Goal: Task Accomplishment & Management: Use online tool/utility

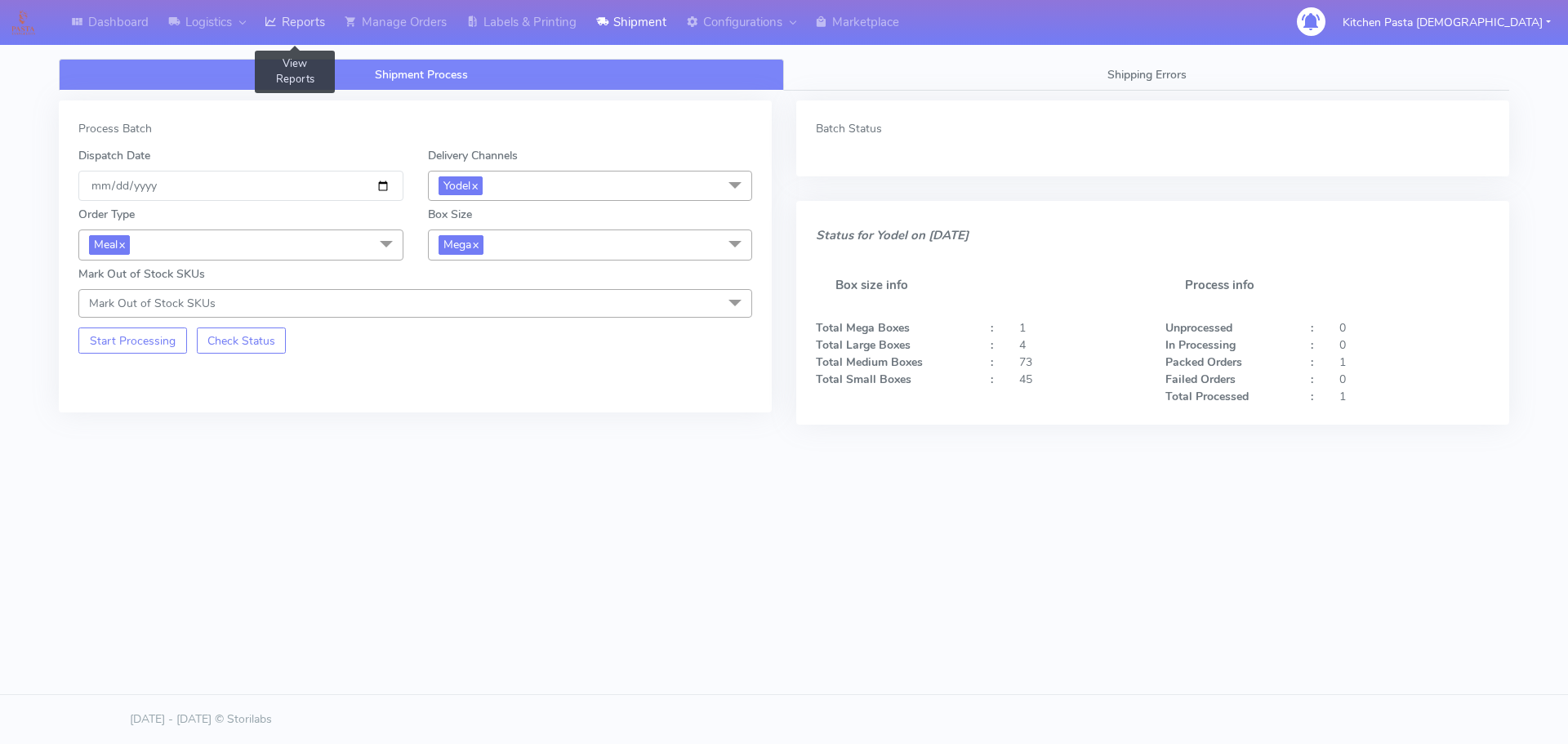
click at [270, 20] on icon at bounding box center [271, 22] width 12 height 17
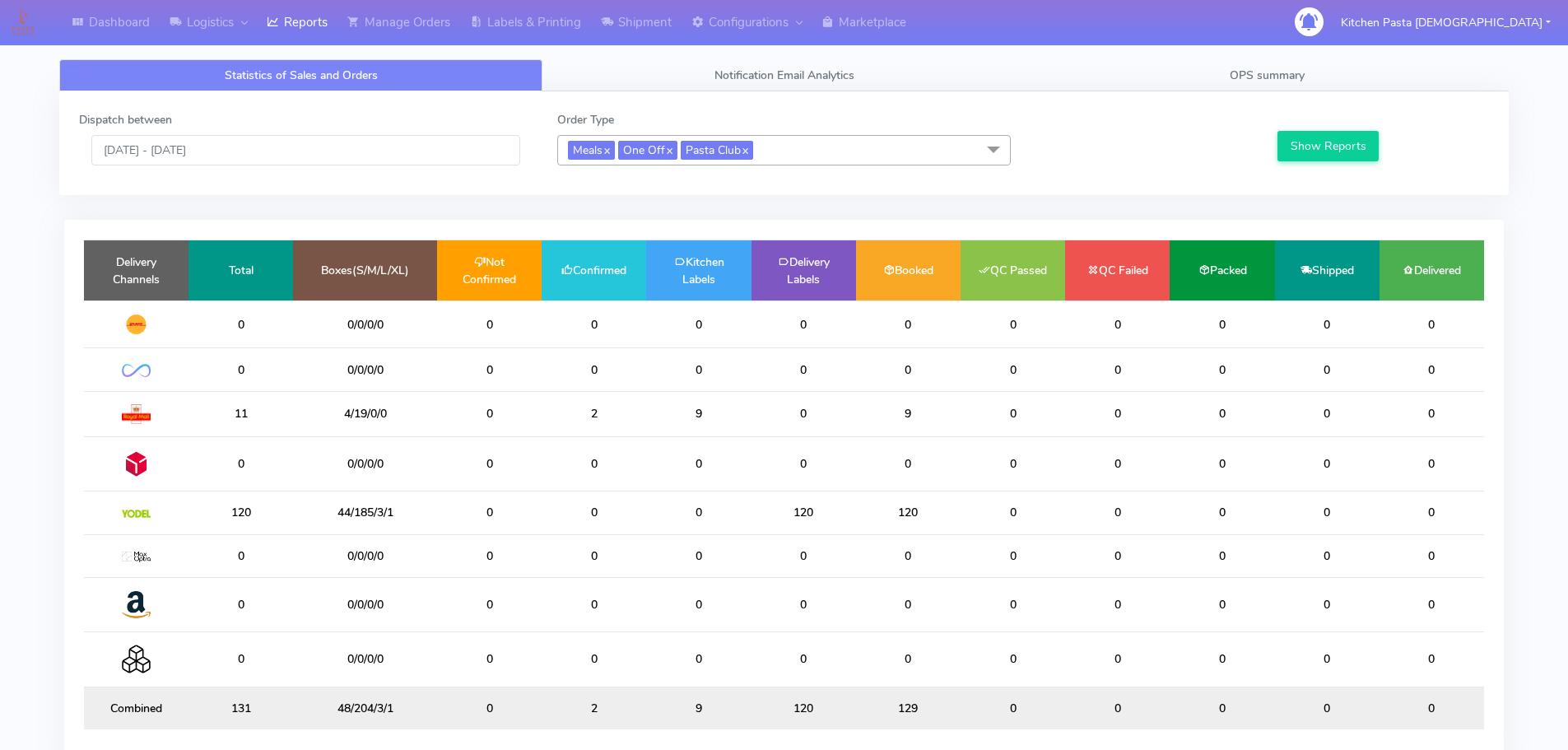
click at [856, 159] on span "Meals x One Off x Pasta Club x" at bounding box center [784, 150] width 454 height 31
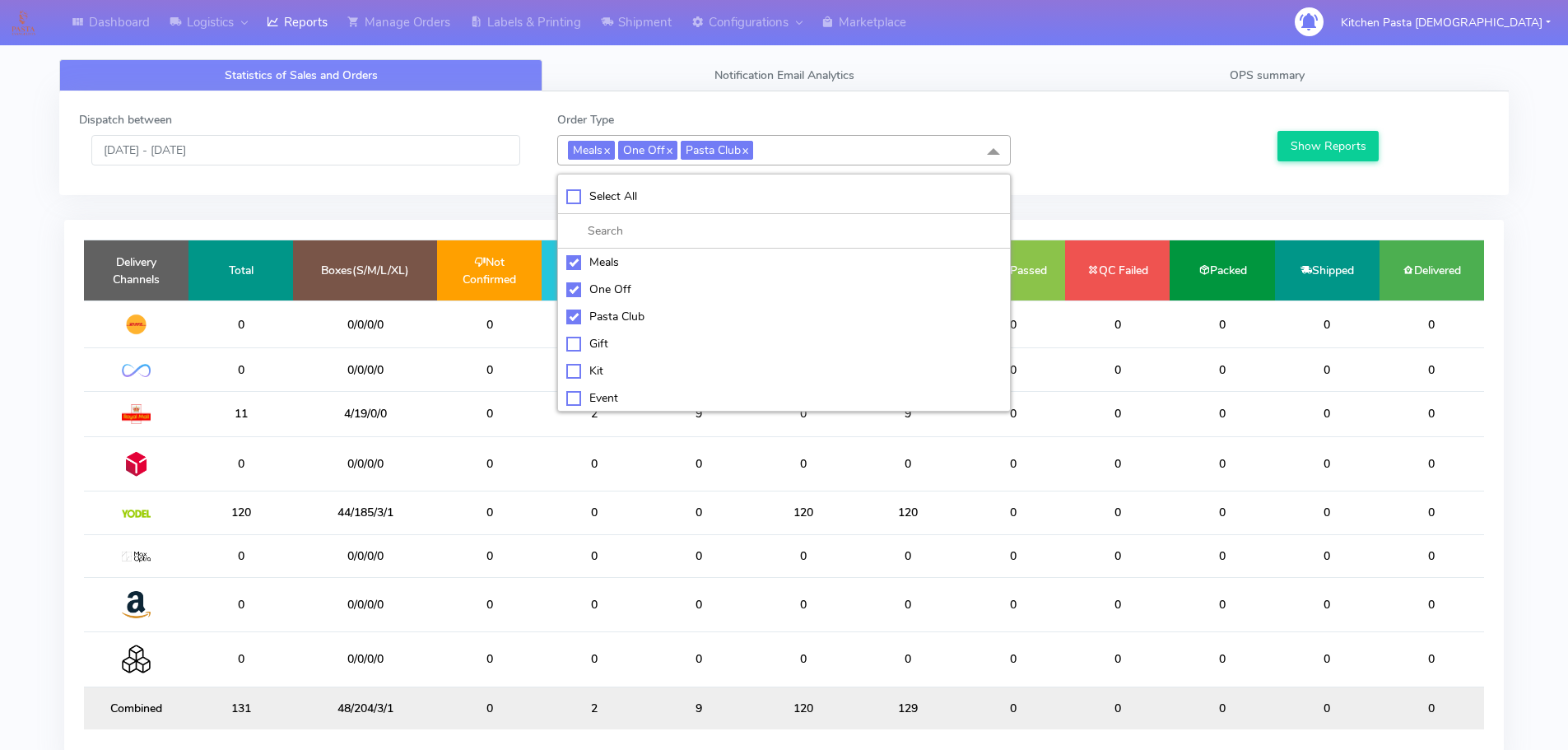
click at [601, 259] on div "Meals" at bounding box center [784, 262] width 435 height 17
checkbox input "false"
click at [606, 290] on div "One Off" at bounding box center [784, 289] width 435 height 17
checkbox input "false"
click at [607, 321] on div "Pasta Club" at bounding box center [784, 316] width 435 height 17
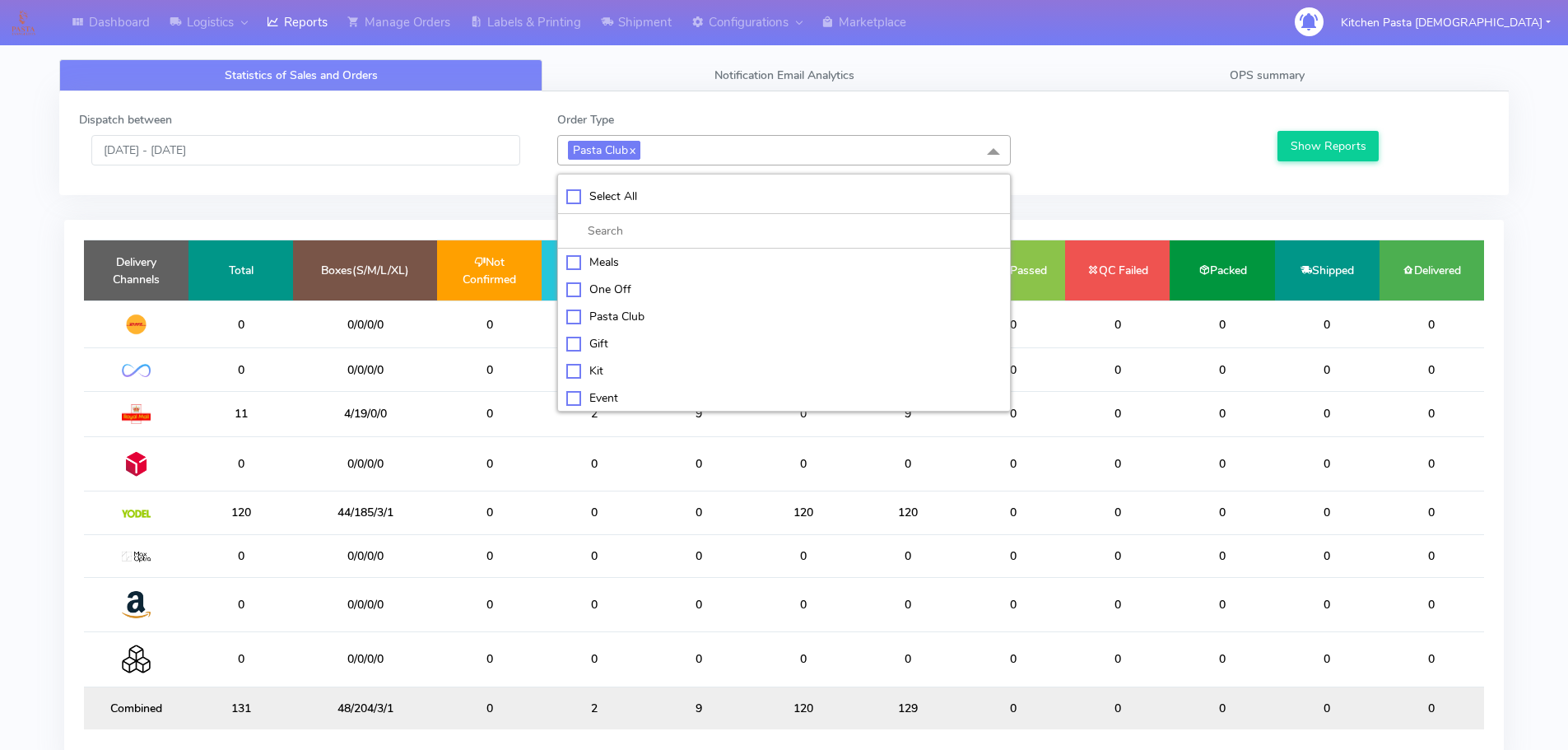
checkbox input "false"
click at [601, 369] on div "Kit" at bounding box center [784, 369] width 435 height 17
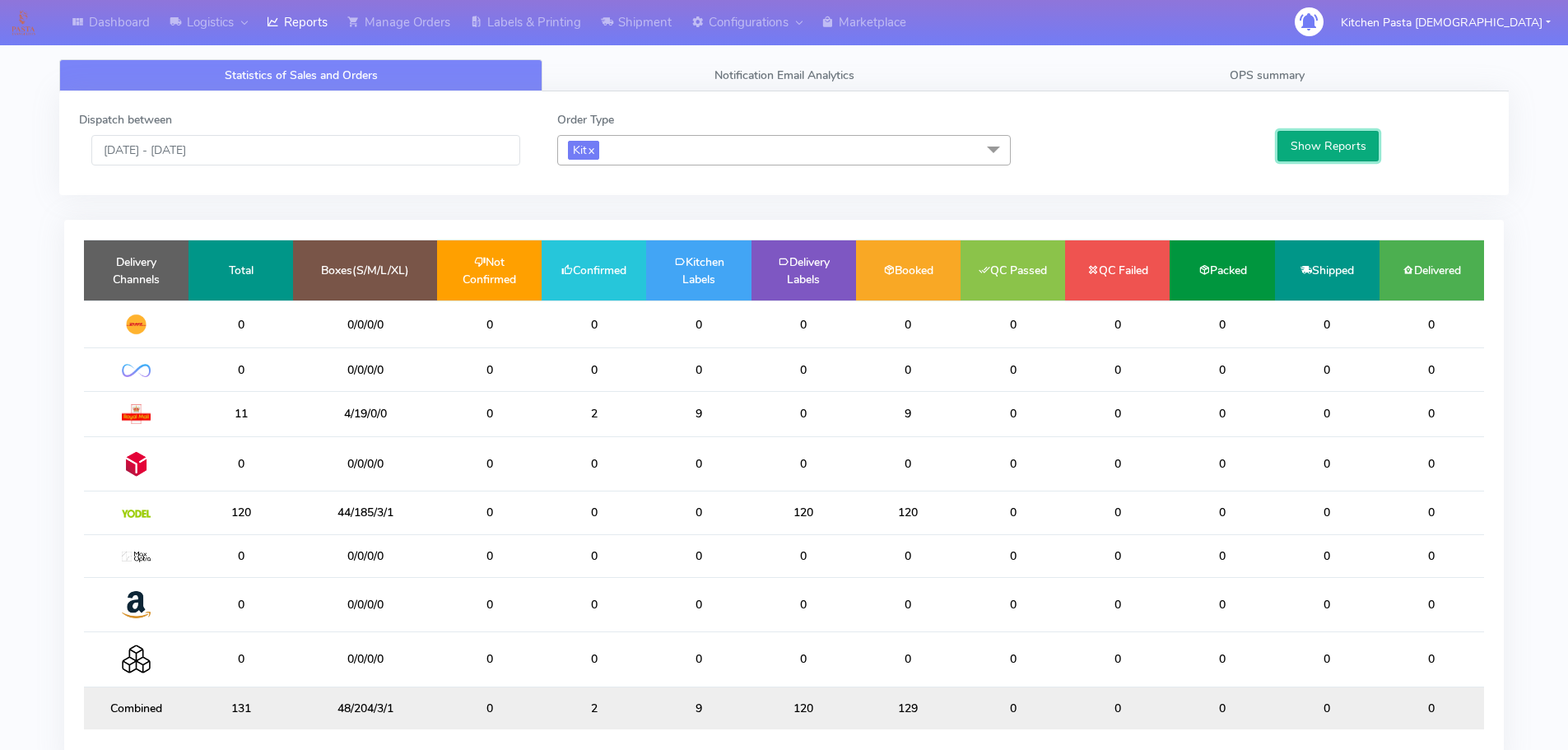
click at [1336, 134] on button "Show Reports" at bounding box center [1328, 145] width 102 height 31
click at [648, 158] on span "Kit x" at bounding box center [784, 150] width 454 height 31
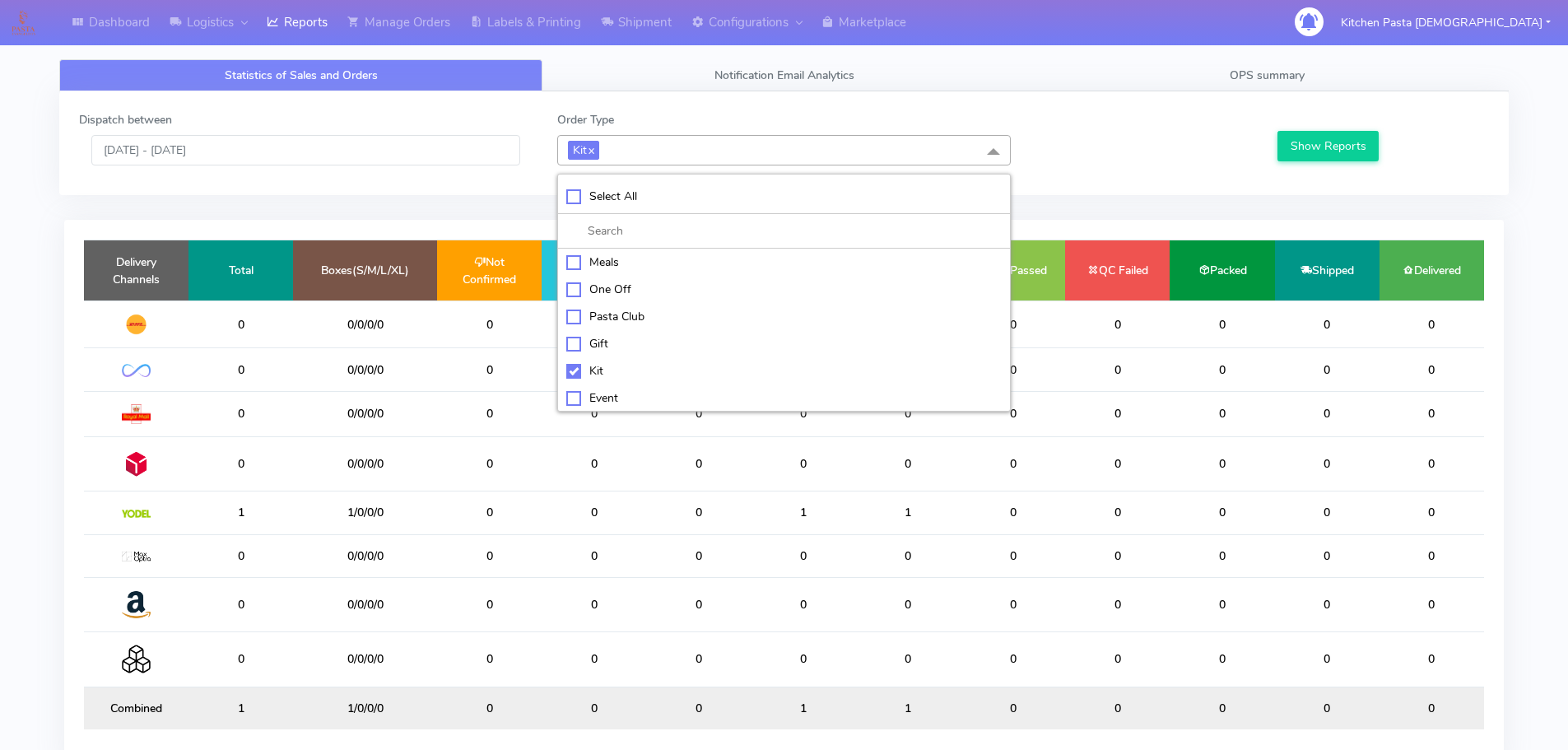
click at [579, 382] on li "Kit" at bounding box center [784, 371] width 452 height 27
checkbox input "false"
click at [591, 387] on div "ATAVI" at bounding box center [784, 395] width 435 height 17
checkbox input "true"
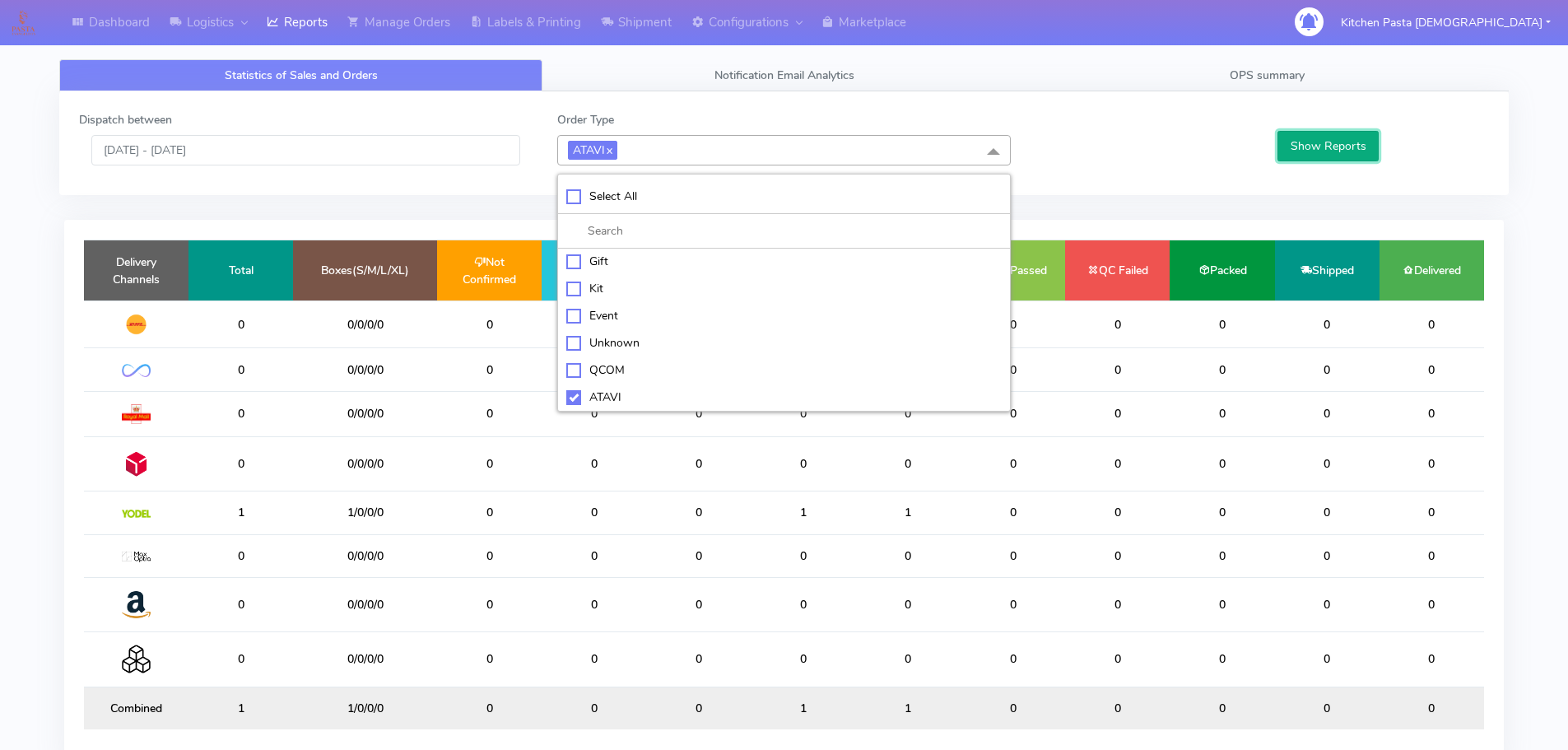
click at [1326, 137] on button "Show Reports" at bounding box center [1328, 145] width 102 height 31
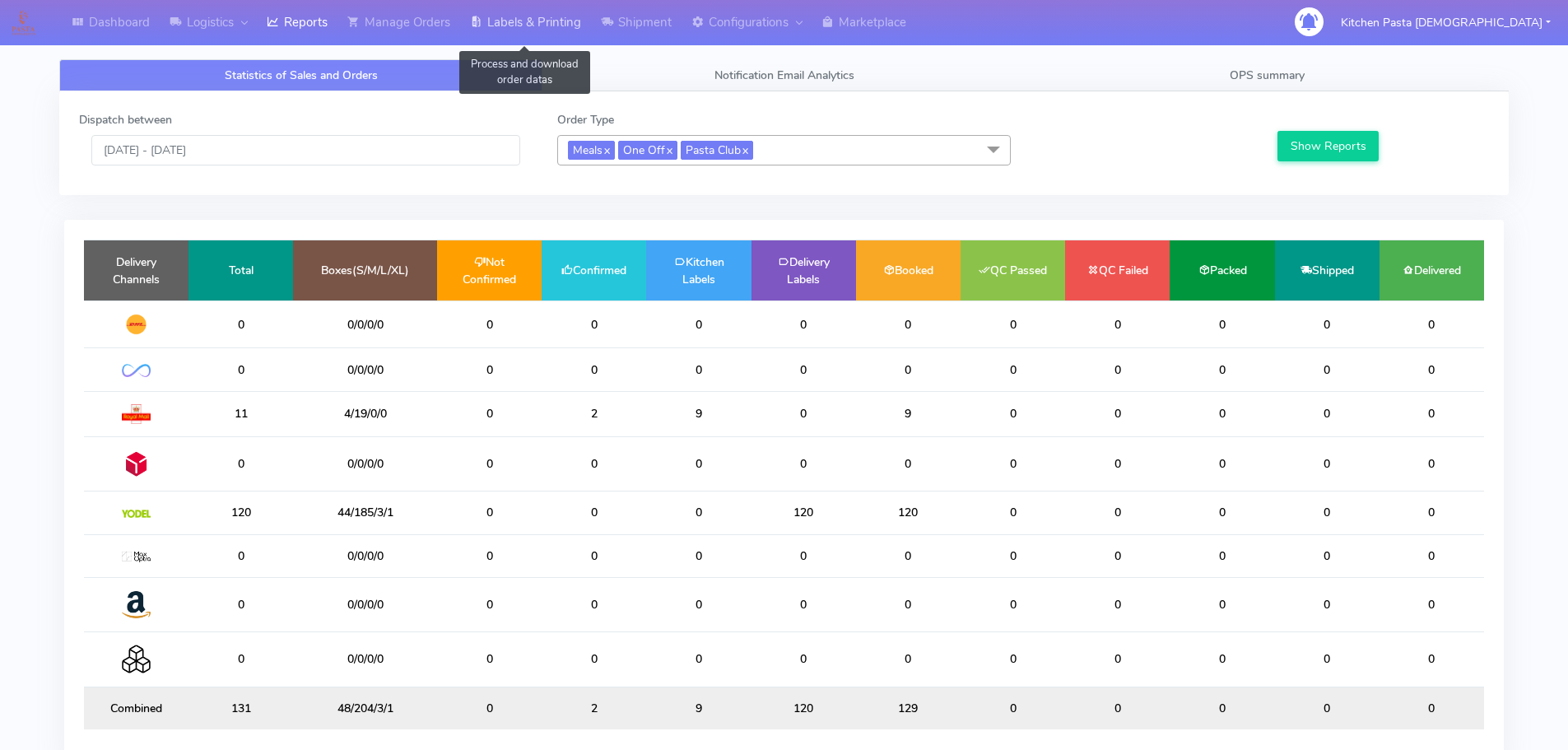
drag, startPoint x: 505, startPoint y: 23, endPoint x: 495, endPoint y: 26, distance: 10.4
click at [505, 23] on link "Labels & Printing" at bounding box center [525, 22] width 130 height 45
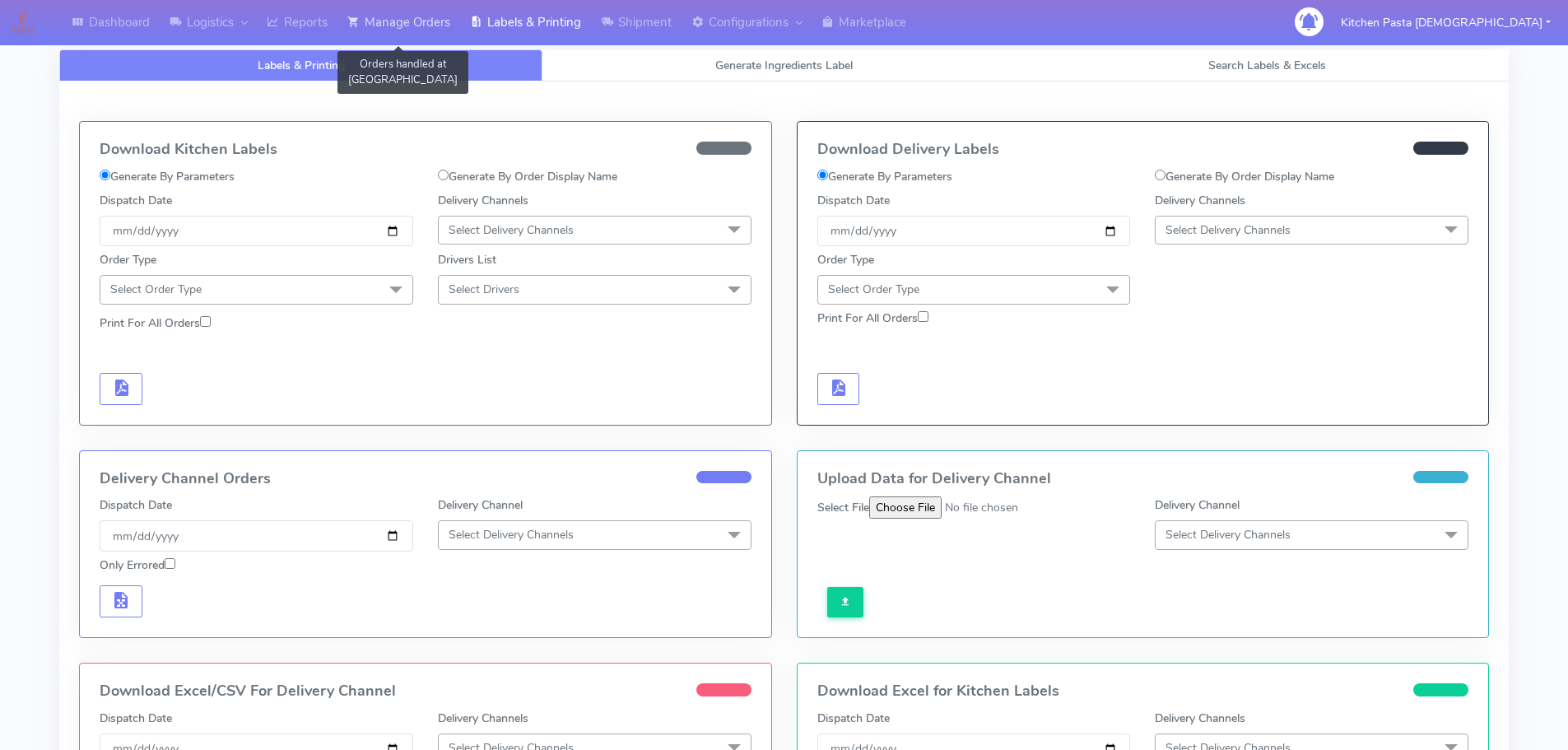
click at [435, 27] on link "Manage Orders" at bounding box center [398, 22] width 122 height 45
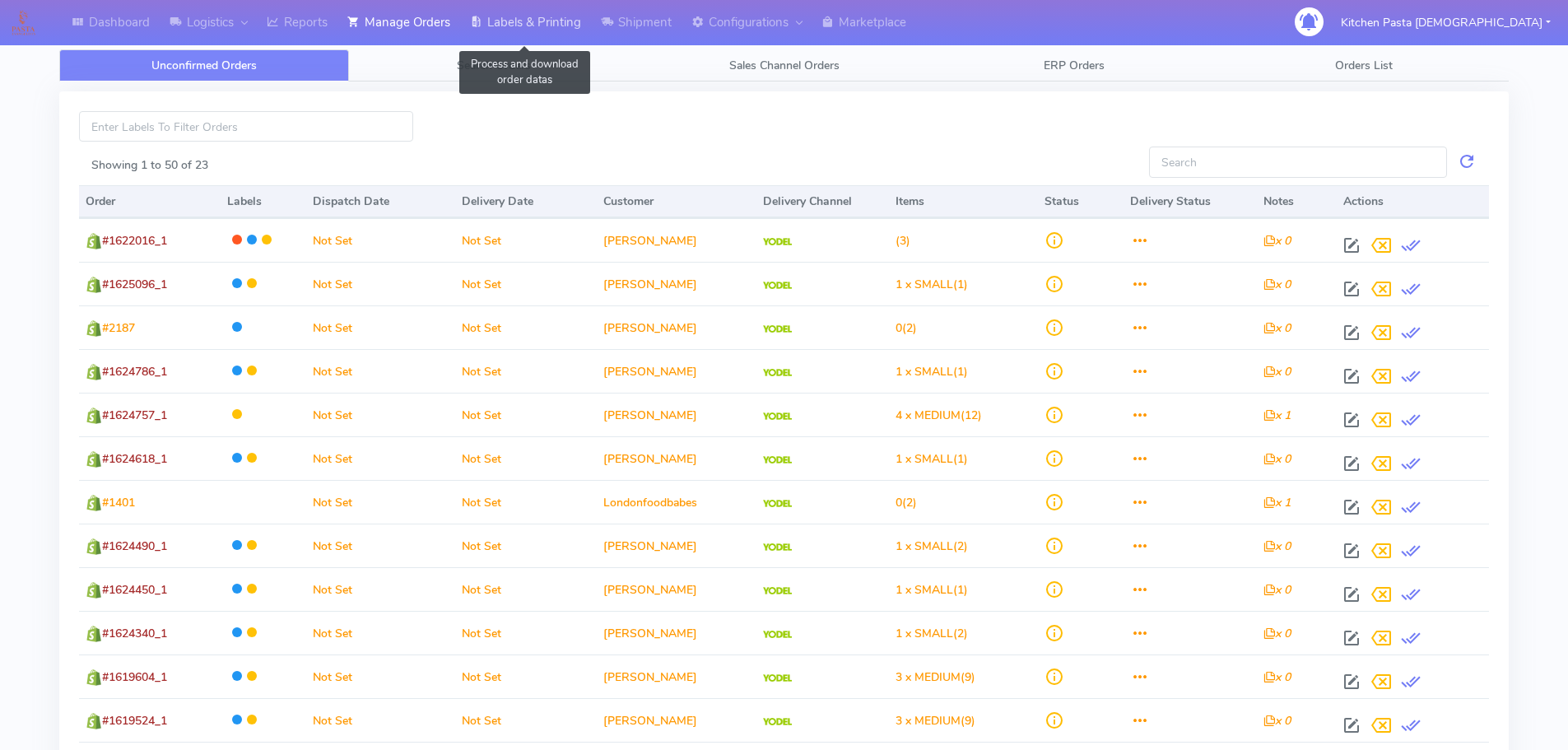
click at [552, 41] on link "Labels & Printing" at bounding box center [525, 22] width 130 height 45
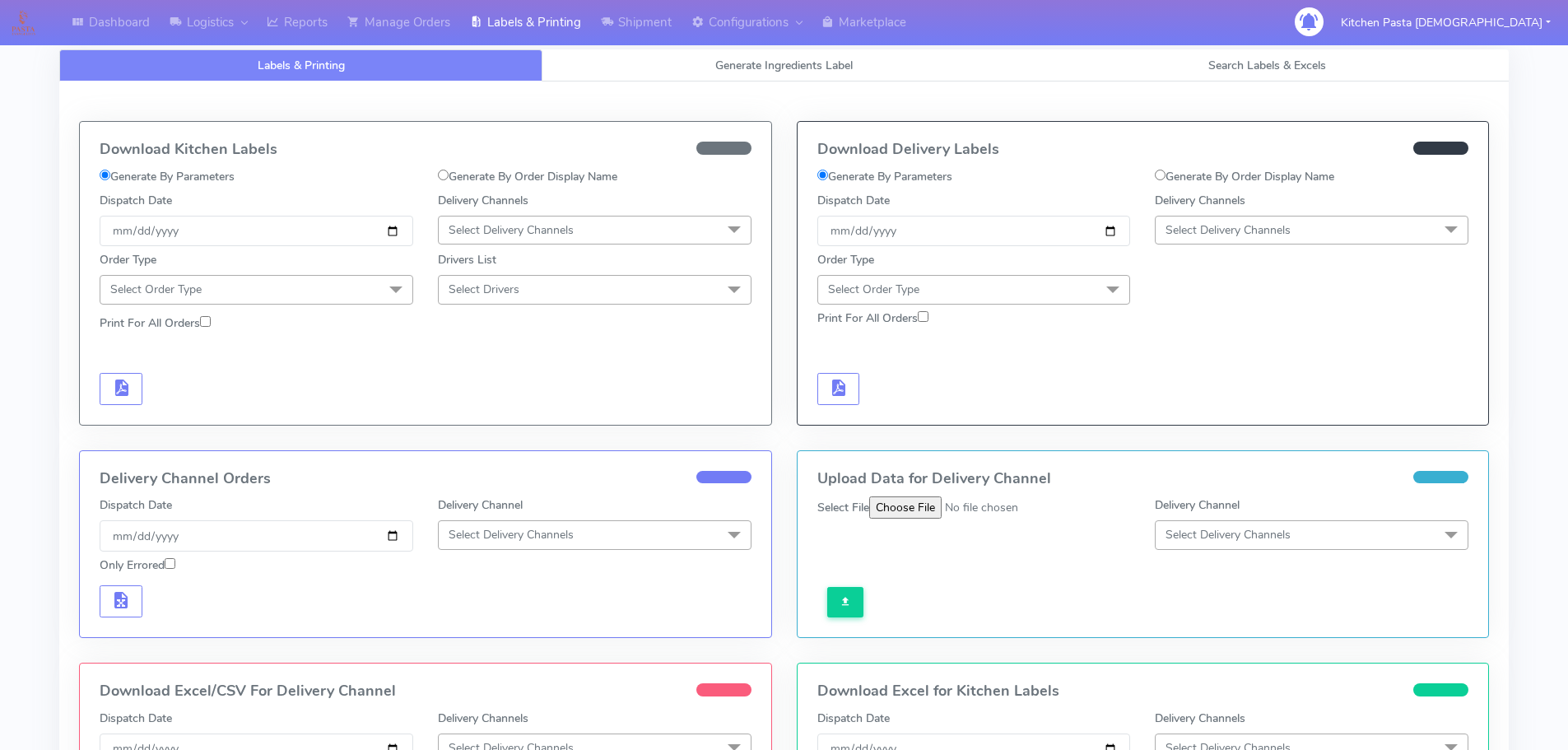
click at [487, 227] on span "Select Delivery Channels" at bounding box center [512, 230] width 125 height 16
click at [487, 359] on div "Royal Mail" at bounding box center [594, 361] width 296 height 17
click at [358, 298] on span "Select Order Type" at bounding box center [256, 289] width 314 height 29
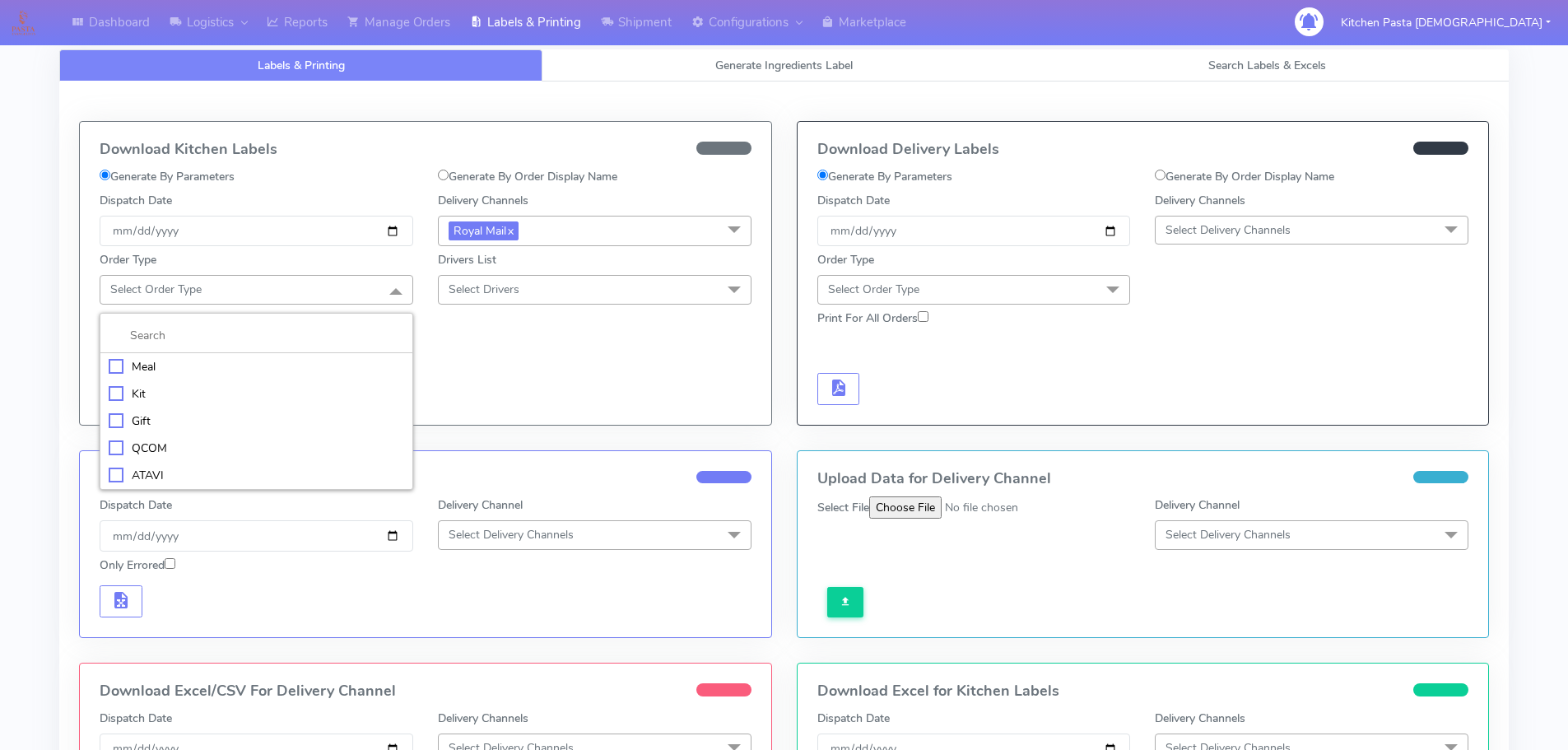
drag, startPoint x: 234, startPoint y: 360, endPoint x: 307, endPoint y: 352, distance: 73.4
click at [235, 360] on div "Meal" at bounding box center [256, 367] width 296 height 17
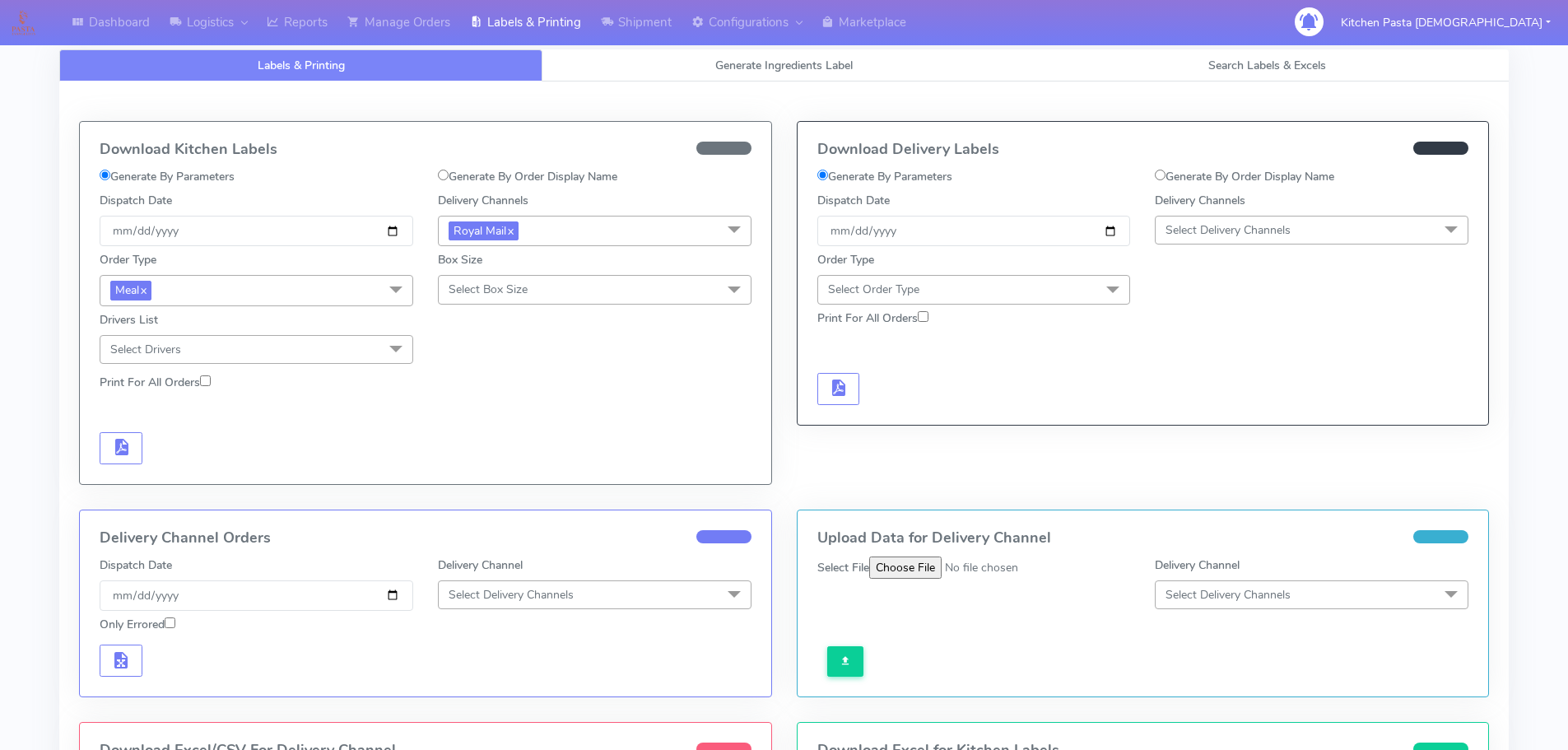
click at [591, 283] on span "Select Box Size" at bounding box center [594, 289] width 314 height 29
click at [474, 415] on div "Medium" at bounding box center [594, 420] width 296 height 17
click at [120, 449] on span "button" at bounding box center [121, 451] width 20 height 16
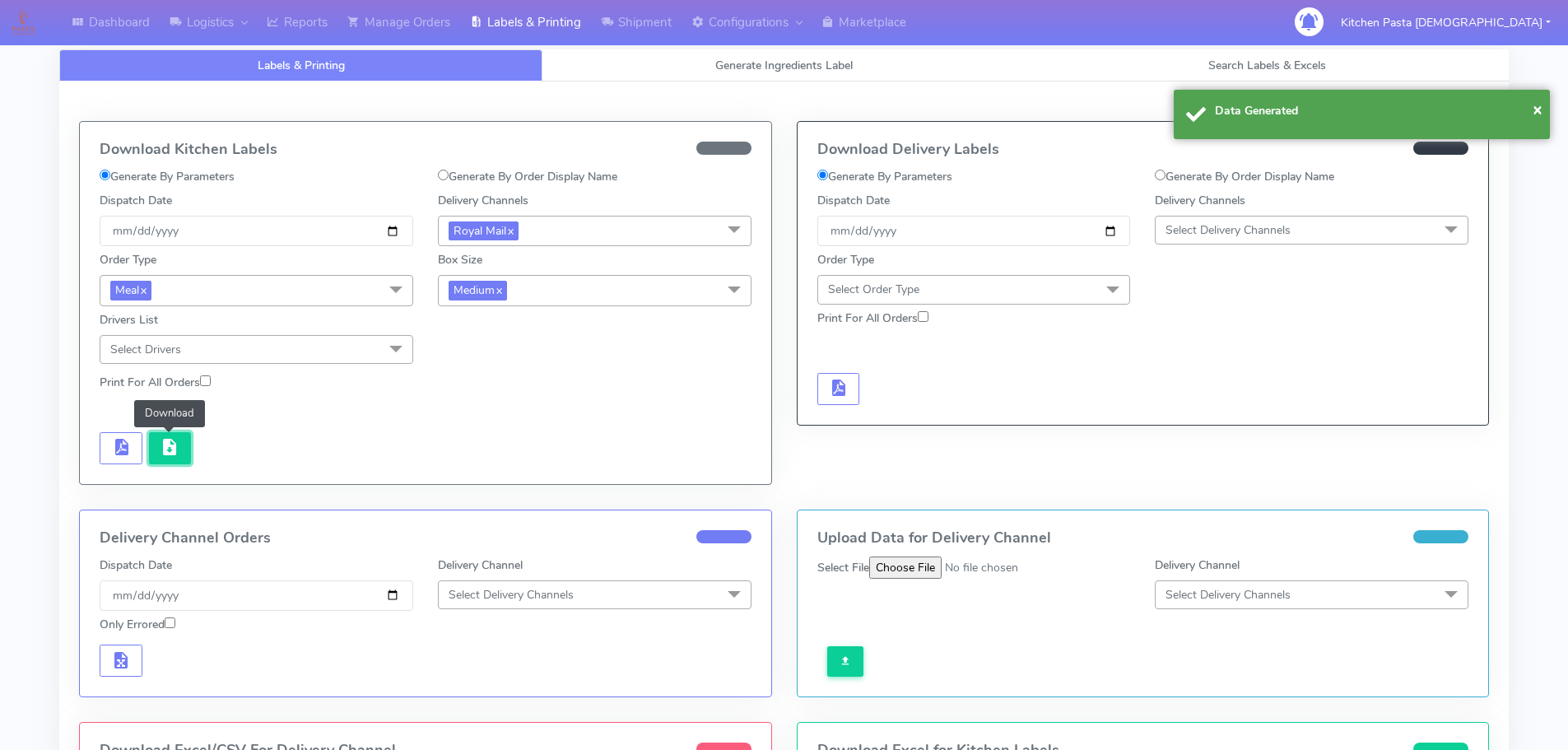
click at [167, 451] on span "button" at bounding box center [169, 451] width 20 height 16
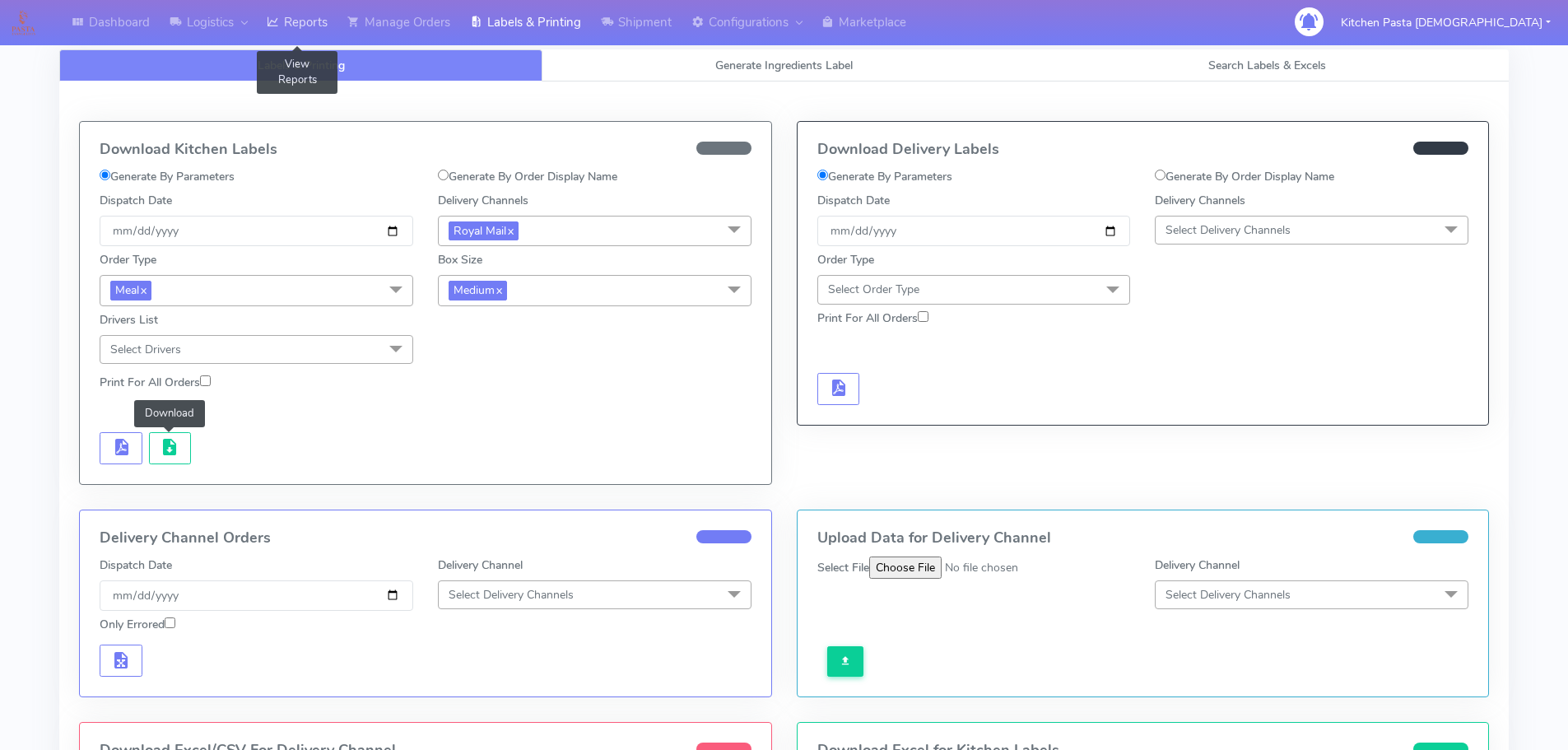
click at [298, 2] on link "Reports" at bounding box center [297, 22] width 81 height 45
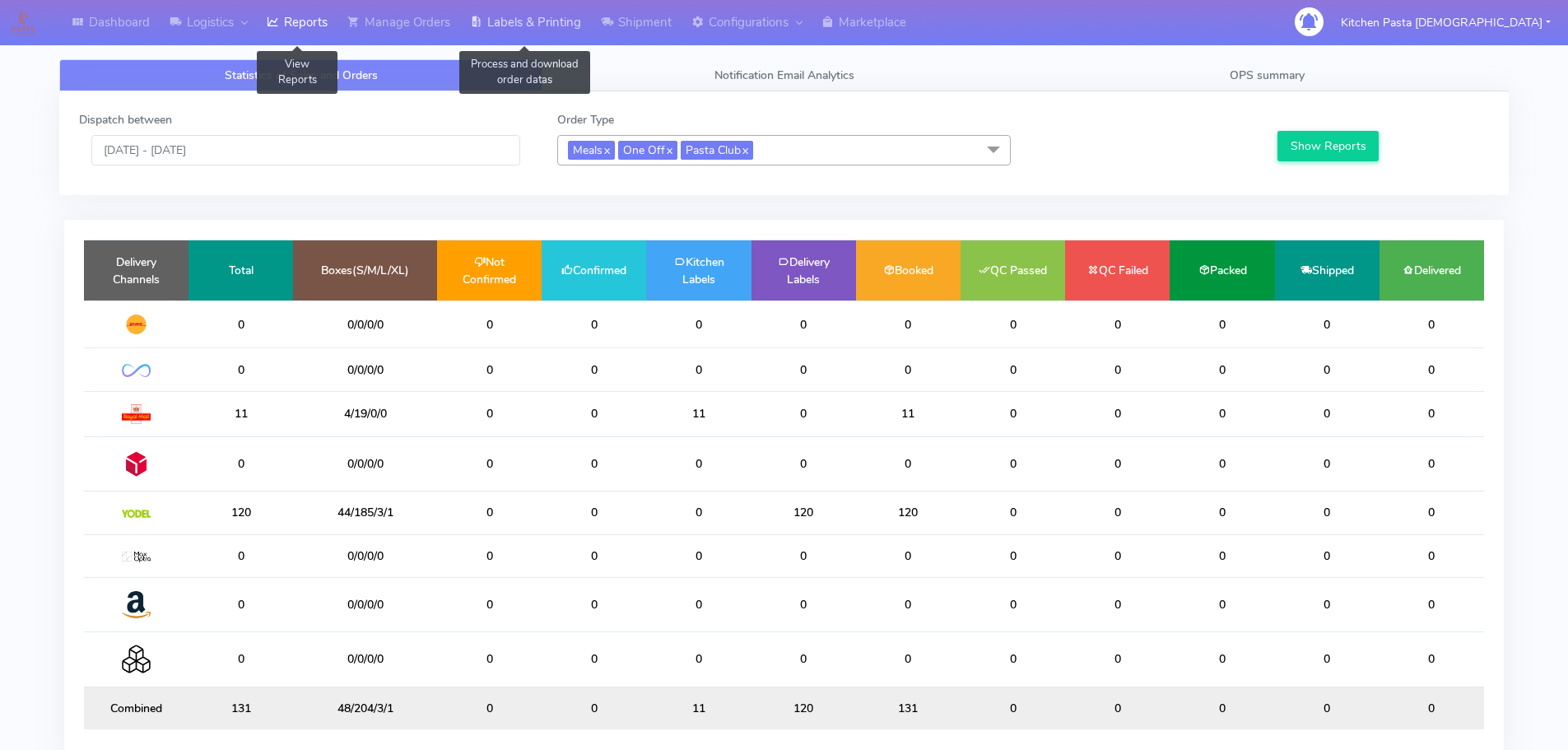
click at [489, 19] on link "Labels & Printing" at bounding box center [525, 22] width 130 height 45
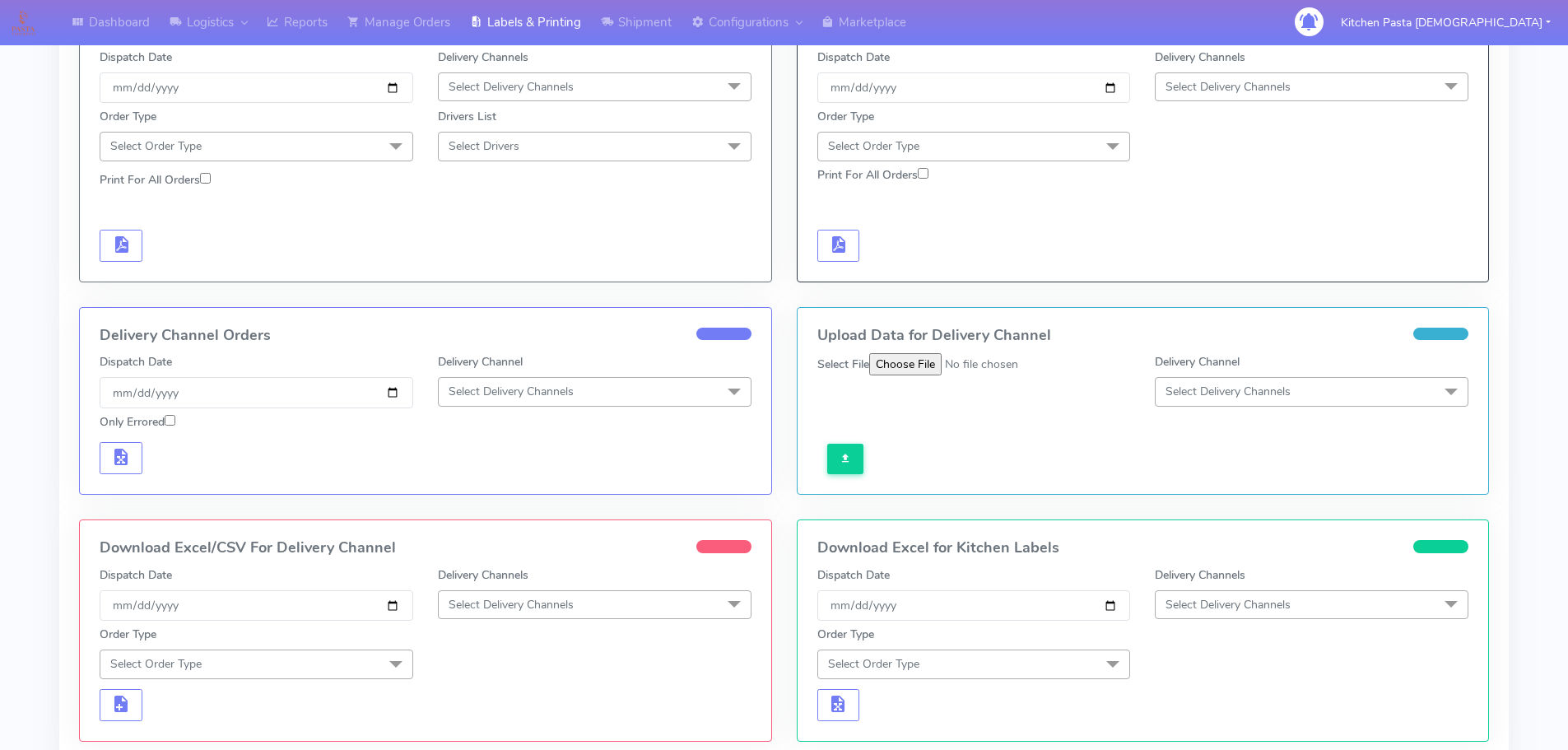
scroll to position [247, 0]
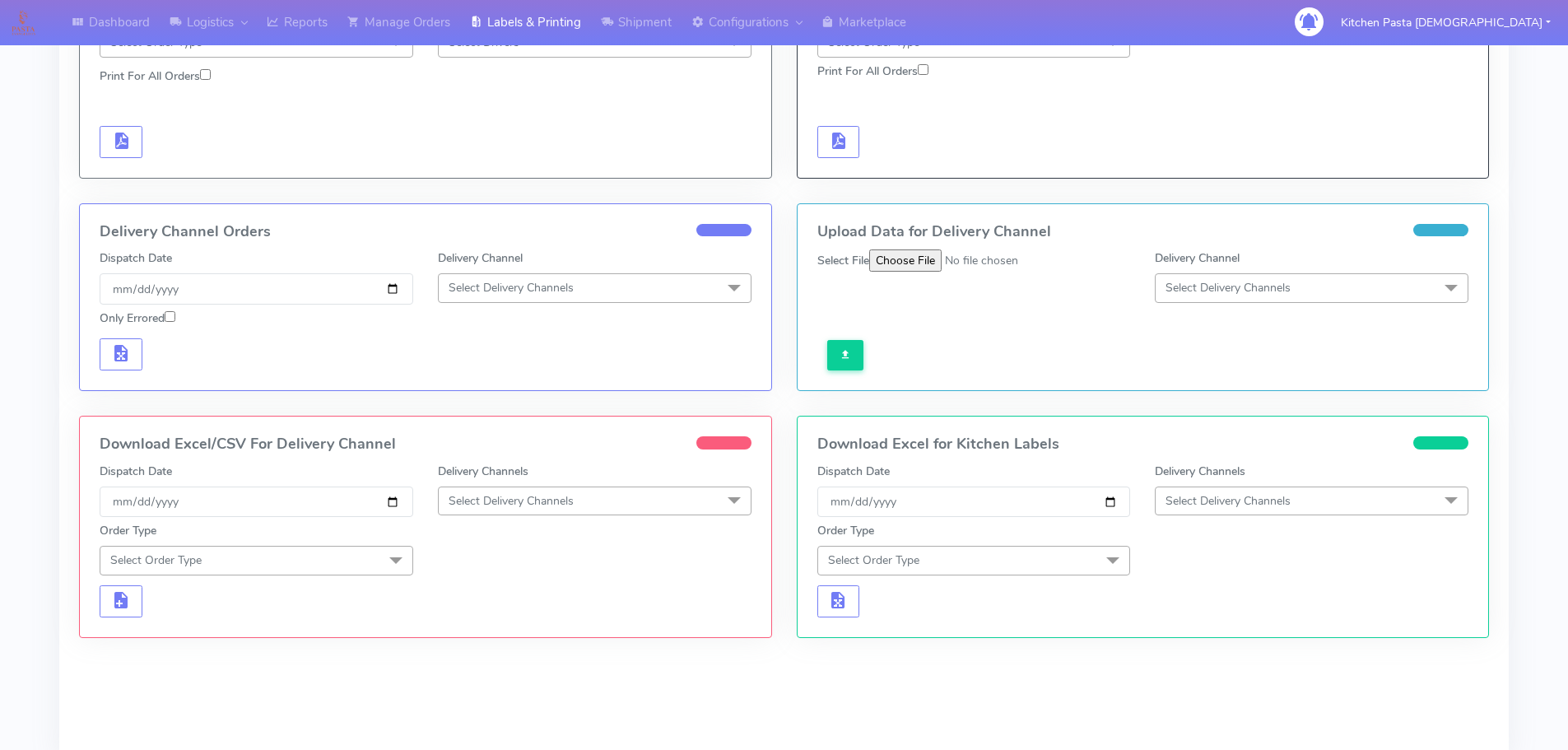
click at [541, 515] on span "Select Delivery Channels" at bounding box center [594, 501] width 314 height 29
click at [486, 626] on div "Royal Mail" at bounding box center [594, 631] width 296 height 17
click at [379, 565] on span at bounding box center [395, 561] width 33 height 31
click at [166, 635] on div "Meal" at bounding box center [256, 637] width 296 height 17
drag, startPoint x: 483, startPoint y: 579, endPoint x: 513, endPoint y: 563, distance: 34.0
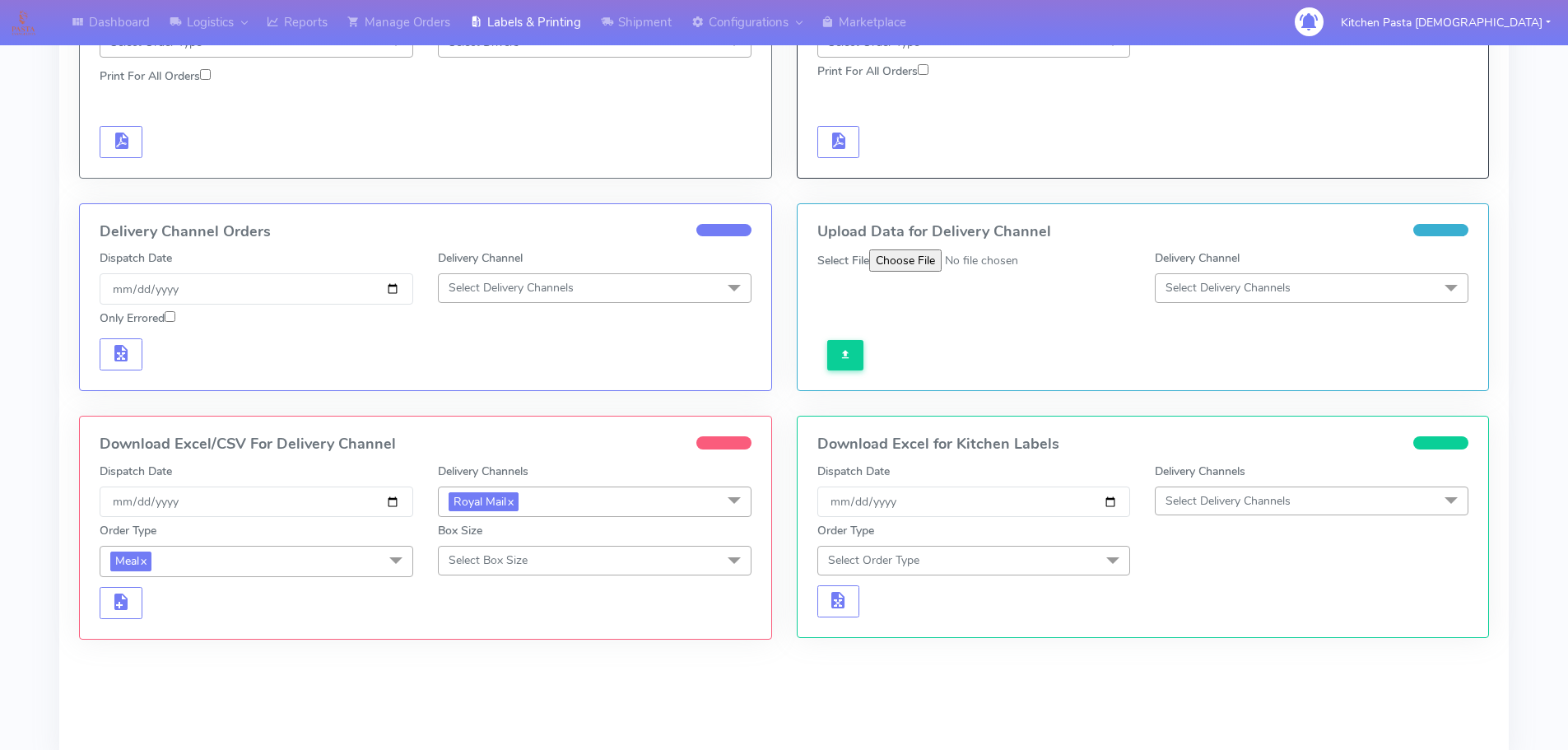
click at [487, 578] on form "Dispatch Date 2025-09-16 Delivery Channels Royal Mail x DHL OnFleet Royal Mail …" at bounding box center [425, 541] width 652 height 156
click at [513, 563] on span "Select Box Size" at bounding box center [488, 561] width 79 height 16
click at [478, 691] on div "Medium" at bounding box center [594, 691] width 296 height 17
click at [113, 615] on button "button" at bounding box center [120, 603] width 43 height 32
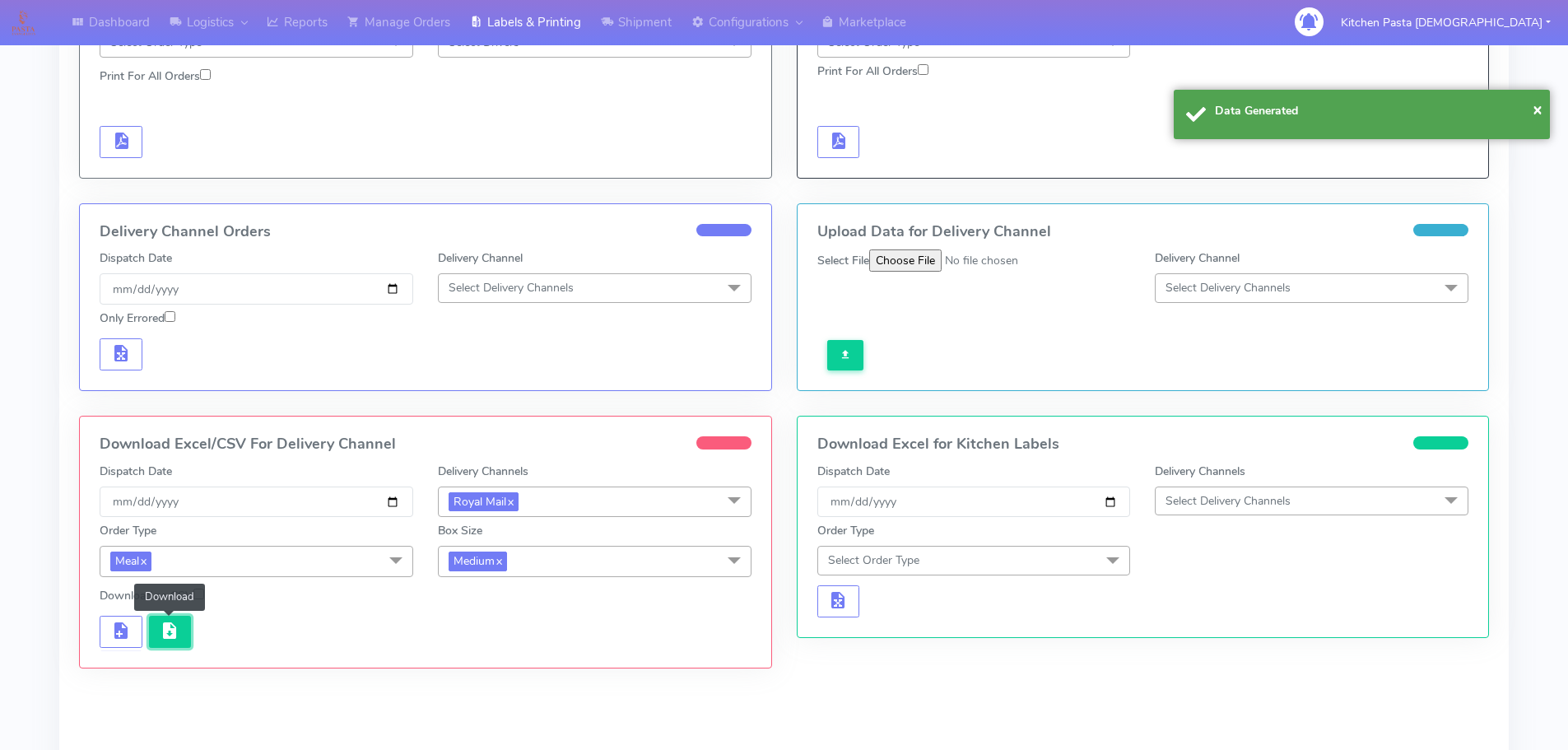
click at [175, 628] on span "button" at bounding box center [169, 634] width 20 height 16
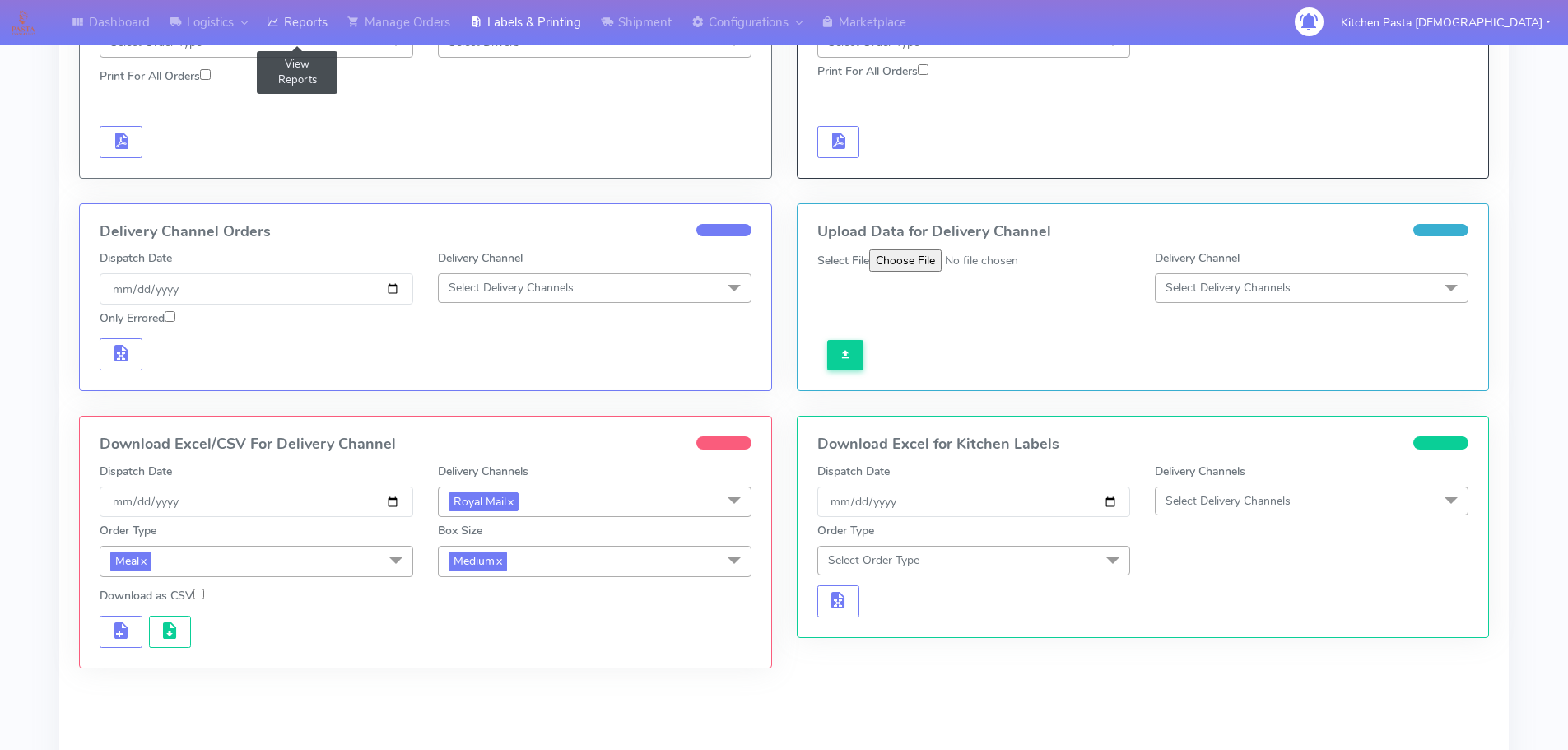
click at [288, 14] on link "Reports" at bounding box center [297, 22] width 81 height 45
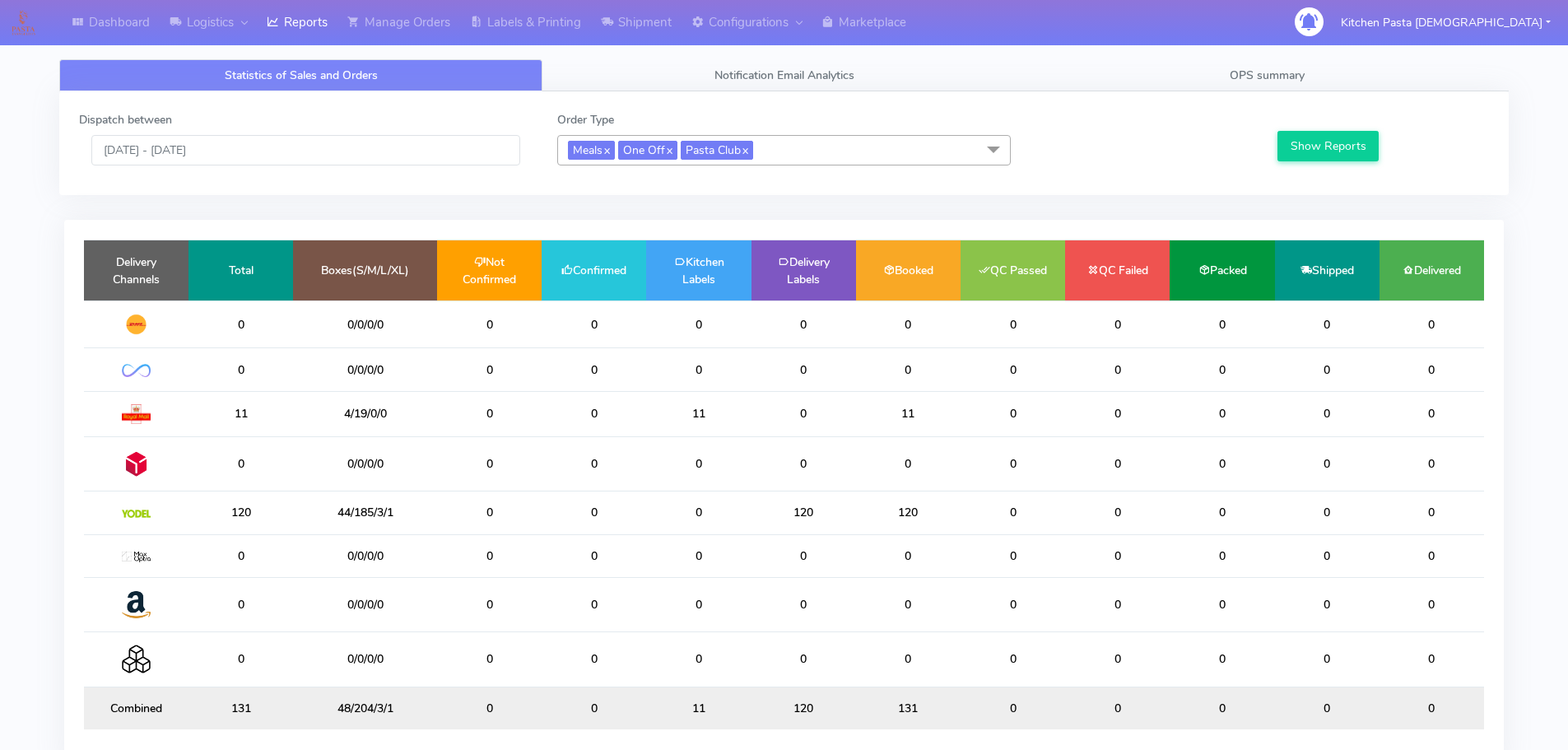
click at [220, 130] on div "Dispatch between 16/09/2025 - 16/09/2025" at bounding box center [306, 138] width 478 height 55
click at [270, 140] on input "[DATE] - [DATE]" at bounding box center [306, 150] width 429 height 31
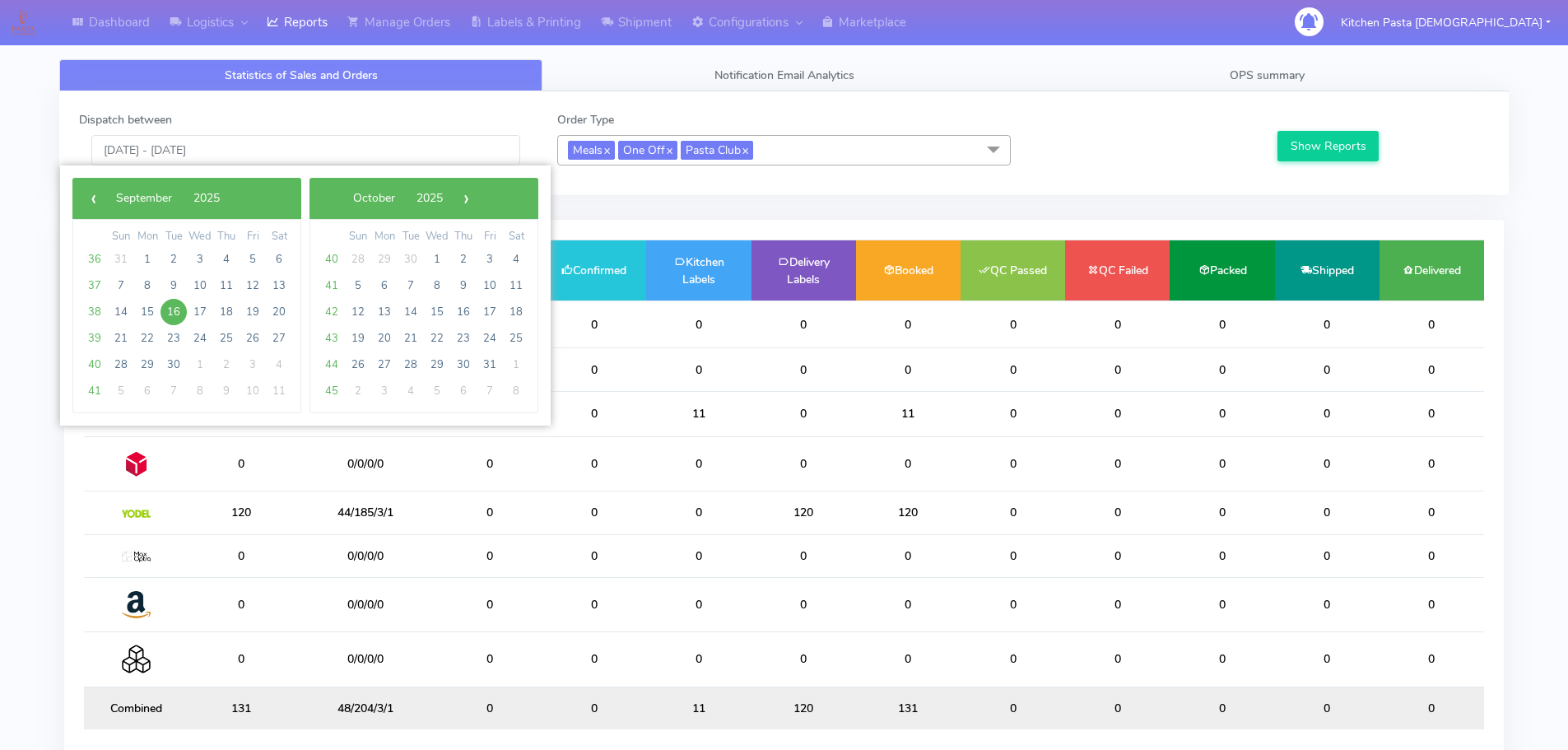
click at [182, 308] on span "16" at bounding box center [173, 312] width 26 height 26
click at [193, 302] on span "17" at bounding box center [200, 312] width 26 height 26
type input "16/09/2025 - 17/09/2025"
click at [193, 302] on td "0" at bounding box center [240, 325] width 105 height 48
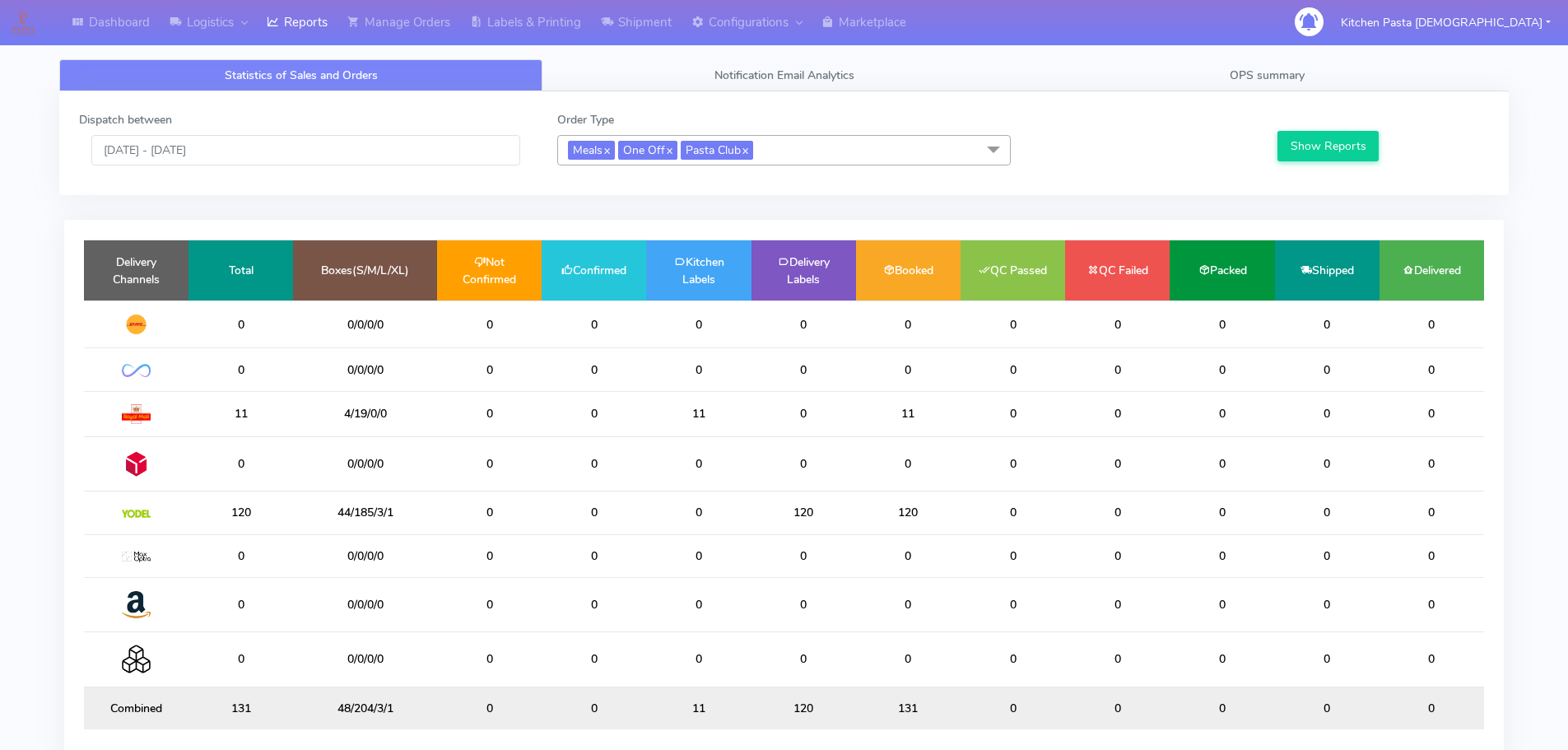
click at [1363, 162] on div "Show Reports" at bounding box center [1381, 138] width 239 height 55
click at [1347, 142] on button "Show Reports" at bounding box center [1328, 145] width 102 height 31
